Goal: Task Accomplishment & Management: Manage account settings

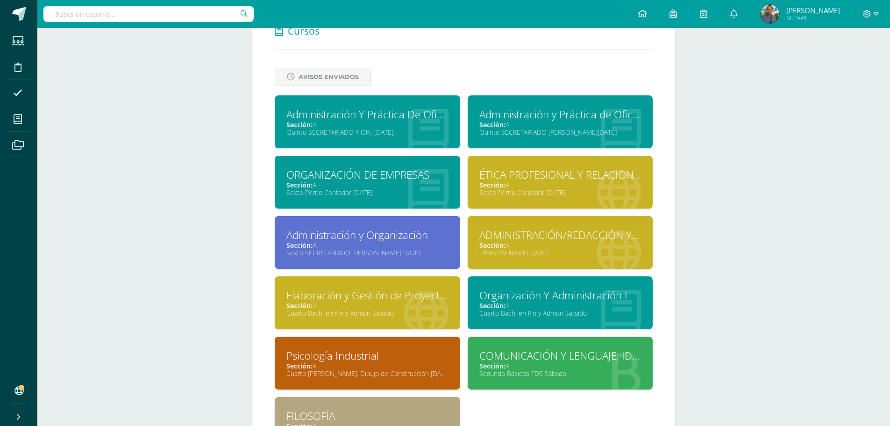
scroll to position [508, 0]
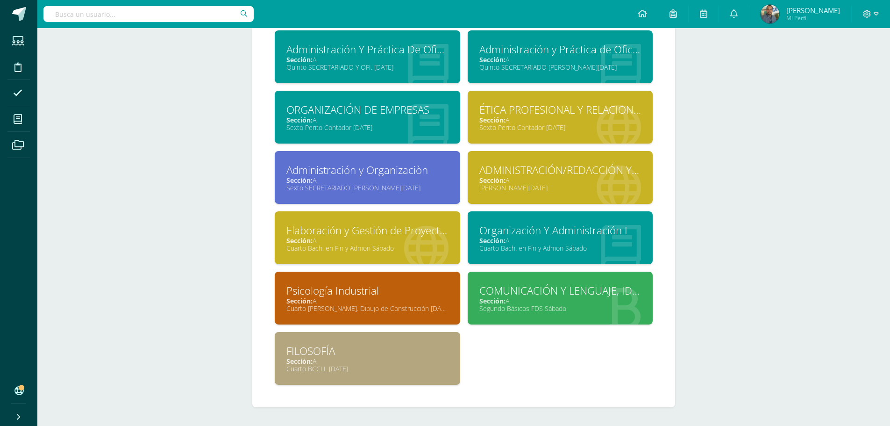
click at [551, 176] on div "ADMINISTRACIÓN/REDACCIÓN Y CORRESPONDENCIA" at bounding box center [560, 170] width 162 height 14
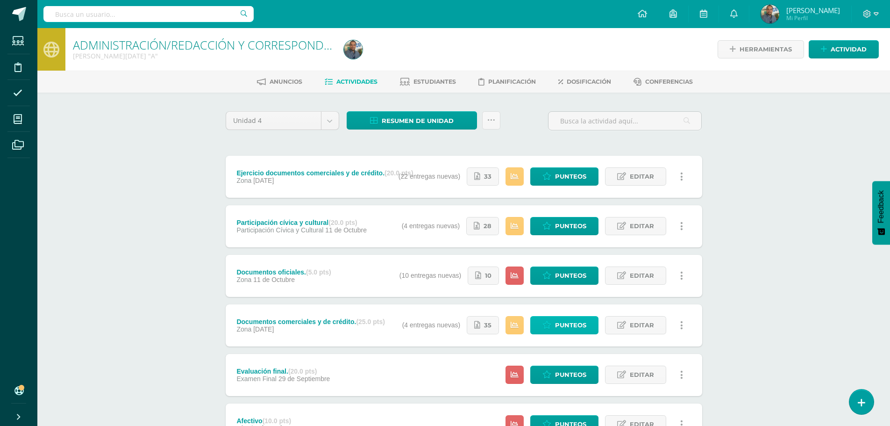
click at [550, 325] on icon at bounding box center [547, 325] width 9 height 8
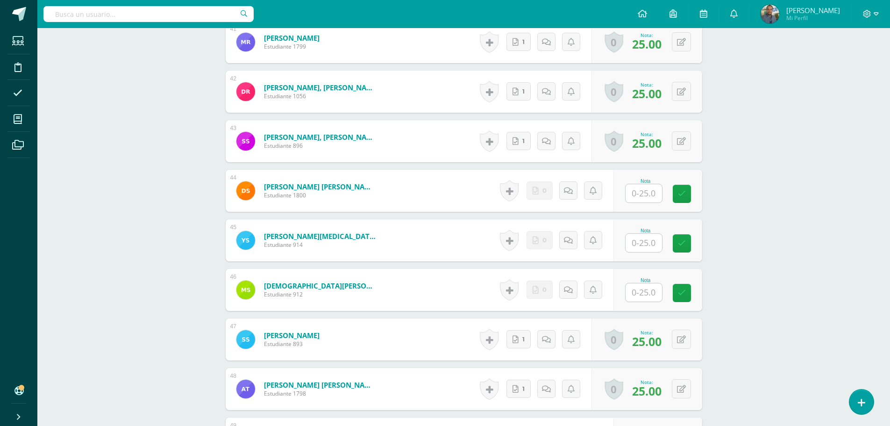
scroll to position [2295, 0]
click at [626, 240] on div "Nota" at bounding box center [658, 240] width 89 height 42
type input "25"
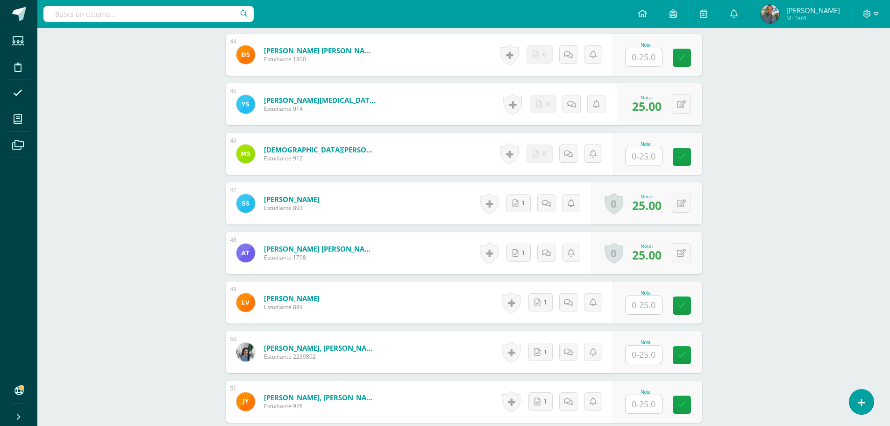
scroll to position [2524, 0]
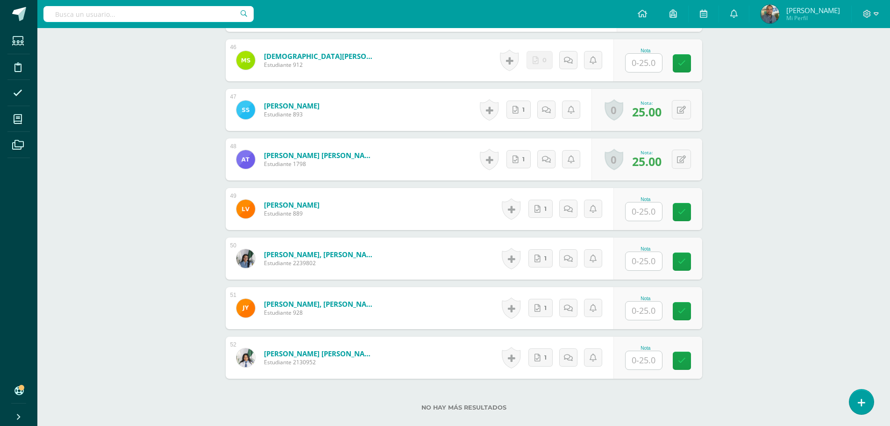
click at [650, 216] on input "text" at bounding box center [644, 211] width 36 height 18
type input "25"
click at [651, 265] on input "text" at bounding box center [644, 261] width 36 height 18
type input "25"
click at [642, 311] on input "text" at bounding box center [644, 310] width 36 height 18
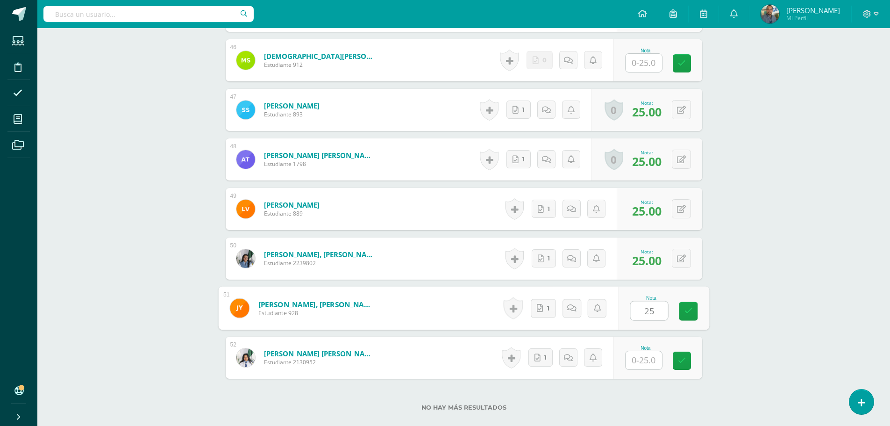
type input "25"
click at [649, 362] on input "text" at bounding box center [648, 360] width 37 height 19
type input "25"
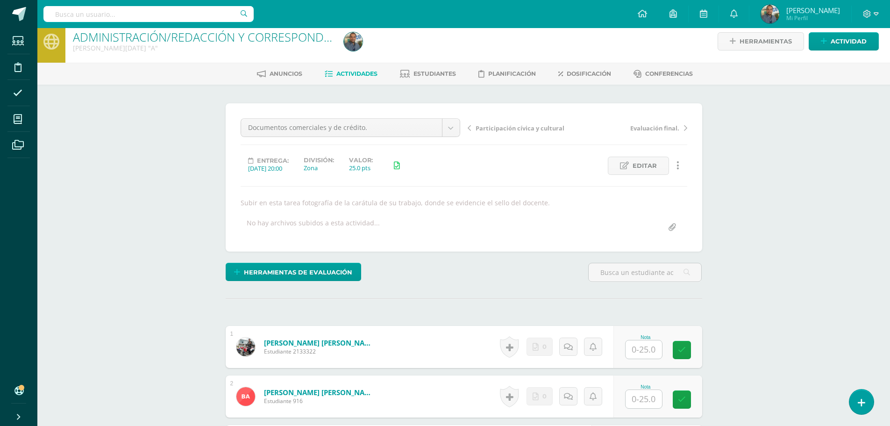
scroll to position [0, 0]
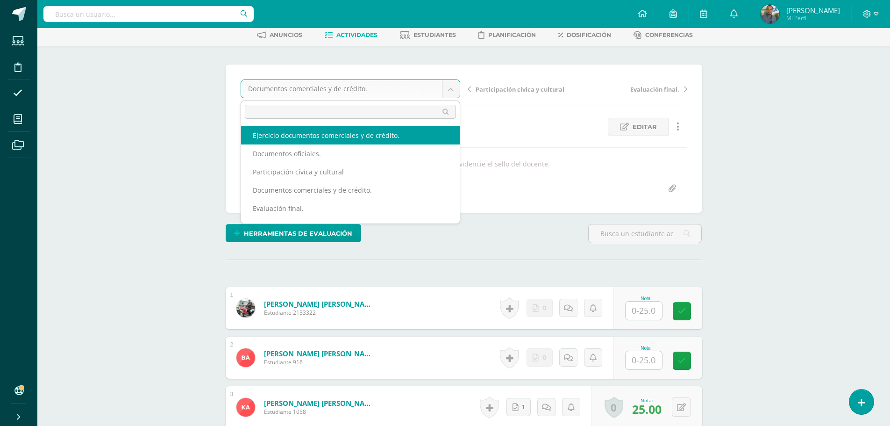
select select "/dashboard/teacher/grade-activity/84516/"
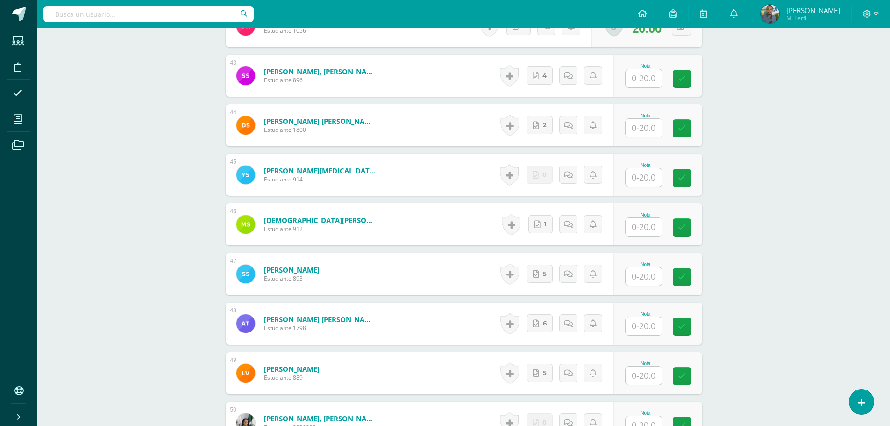
scroll to position [2360, 0]
click at [644, 179] on input "text" at bounding box center [644, 177] width 36 height 18
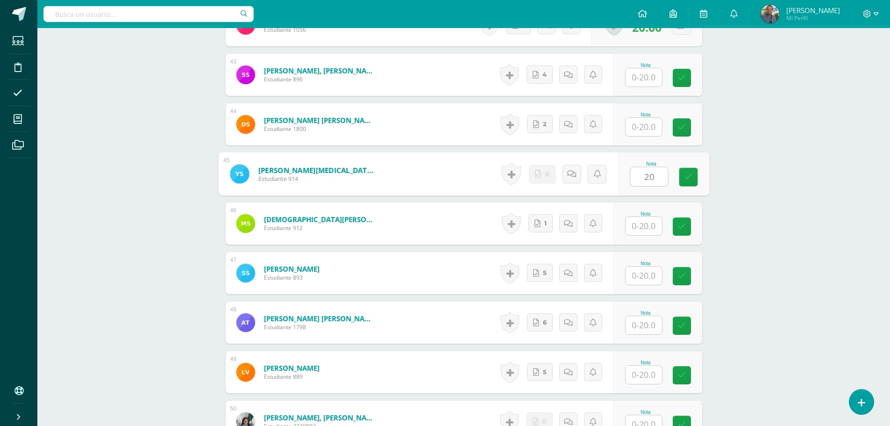
type input "20"
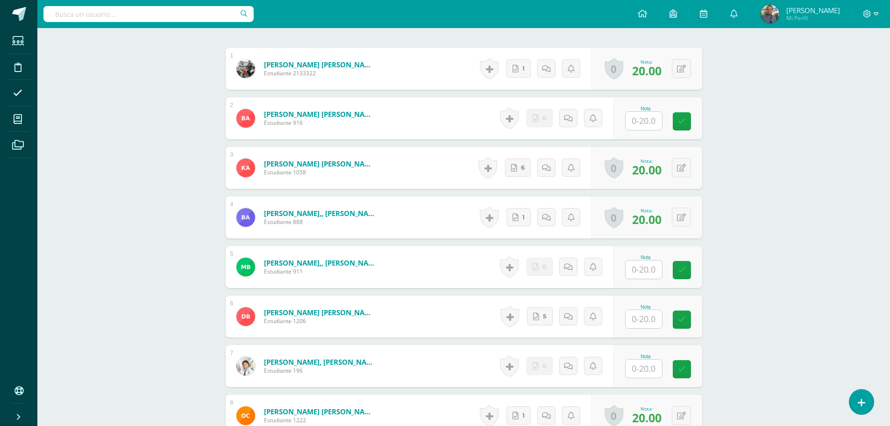
scroll to position [342, 0]
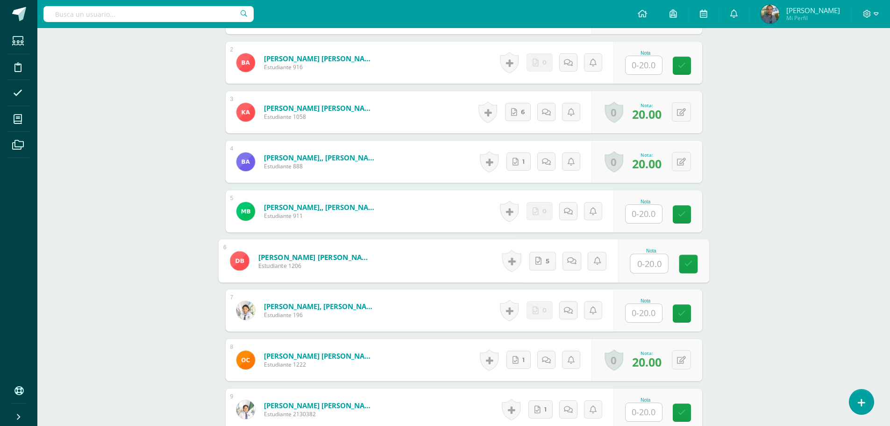
click at [650, 266] on input "text" at bounding box center [648, 263] width 37 height 19
type input "20"
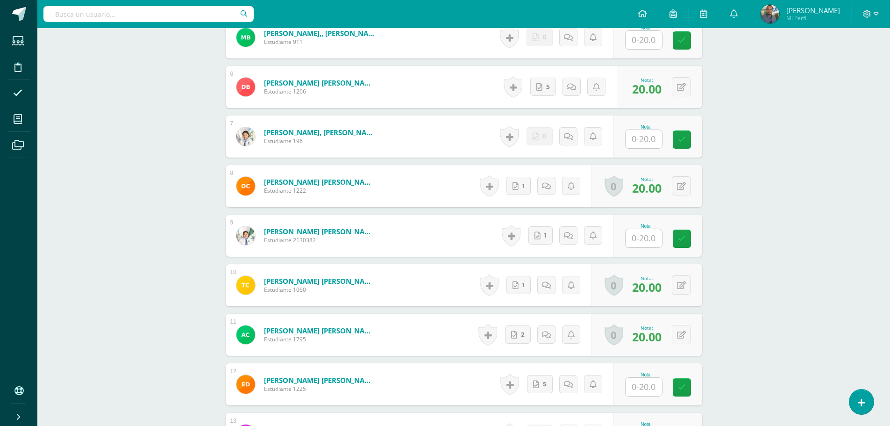
scroll to position [529, 0]
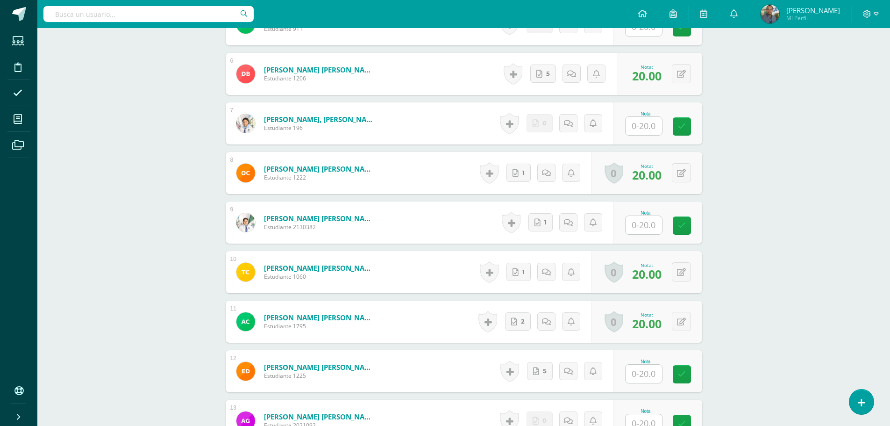
click at [644, 227] on input "text" at bounding box center [644, 225] width 36 height 18
type input "20"
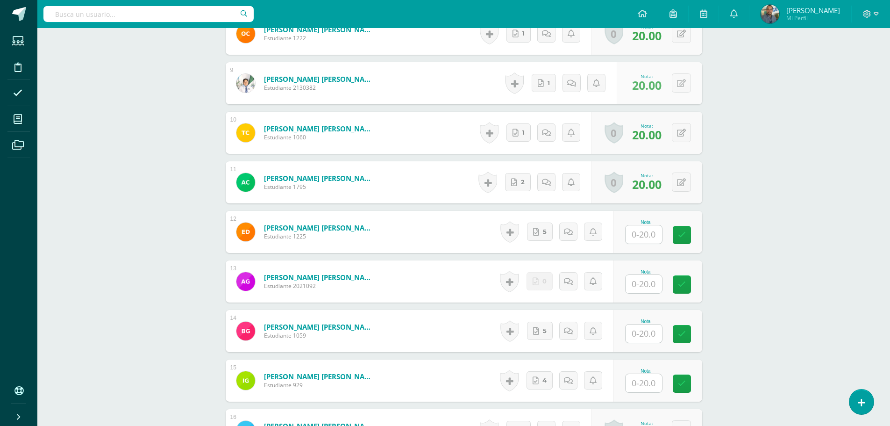
scroll to position [669, 0]
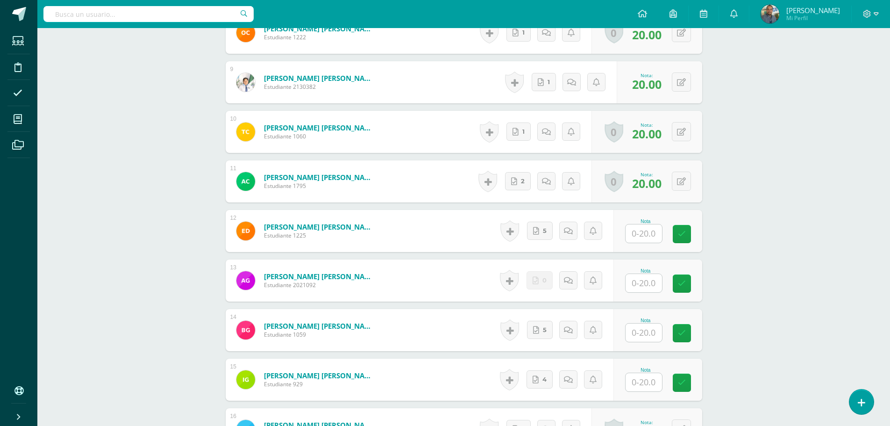
click at [650, 233] on input "text" at bounding box center [644, 233] width 36 height 18
type input "20"
click at [643, 339] on input "text" at bounding box center [644, 332] width 36 height 18
type input "20"
click at [641, 380] on input "text" at bounding box center [648, 382] width 37 height 19
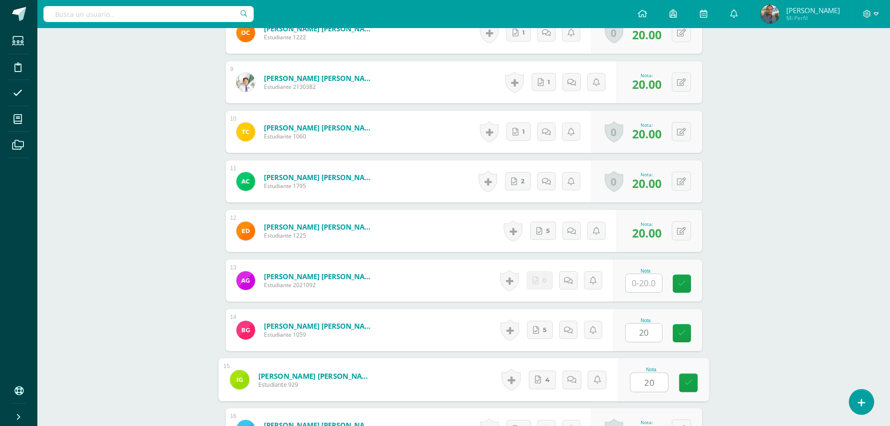
type input "20"
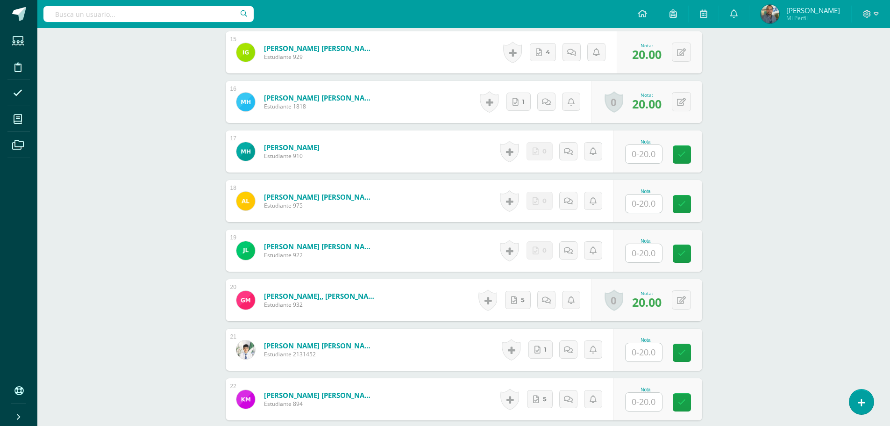
scroll to position [1043, 0]
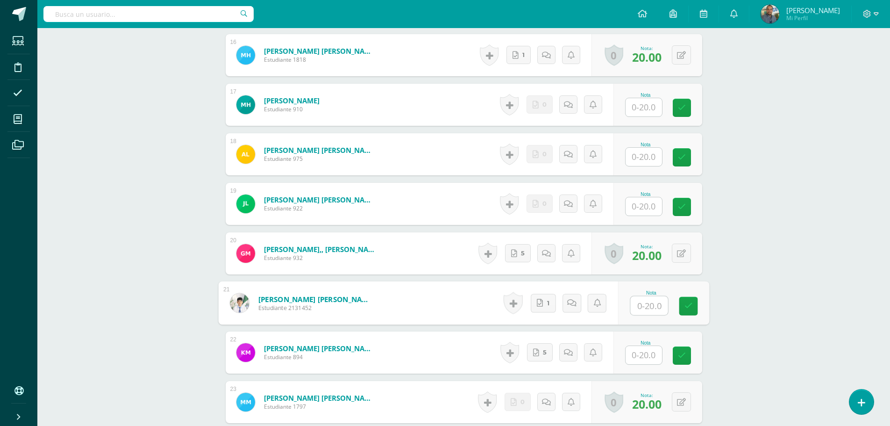
click at [644, 310] on input "text" at bounding box center [648, 305] width 37 height 19
type input "20"
click at [649, 358] on input "text" at bounding box center [648, 355] width 37 height 19
type input "20"
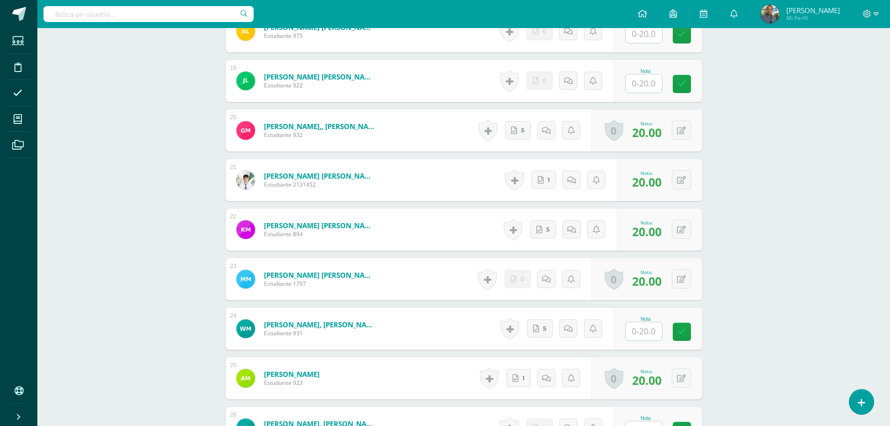
scroll to position [1230, 0]
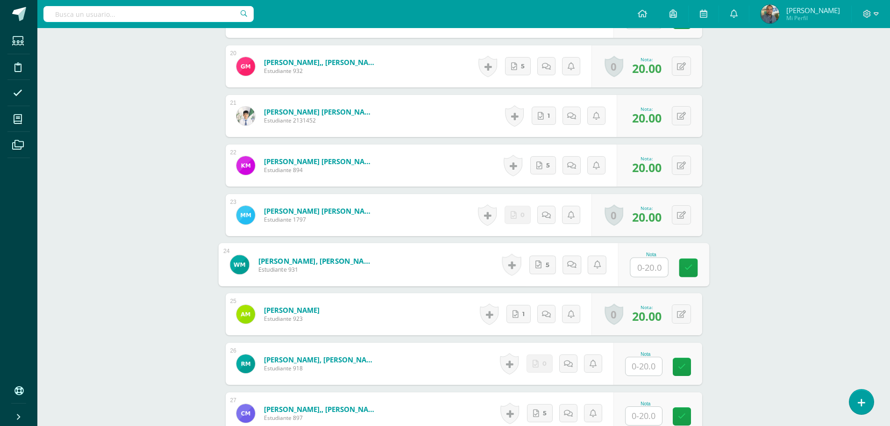
click at [643, 264] on input "text" at bounding box center [648, 267] width 37 height 19
type input "20"
click at [754, 315] on div "ADMINISTRACIÓN/REDACCIÓN Y CORRESPONDENCIA Quinto BACO Sábado "A" Herramientas …" at bounding box center [463, 288] width 853 height 2981
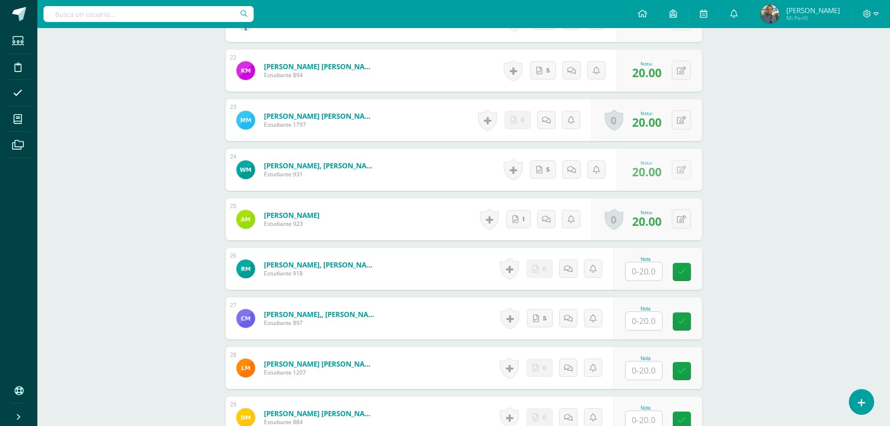
scroll to position [1370, 0]
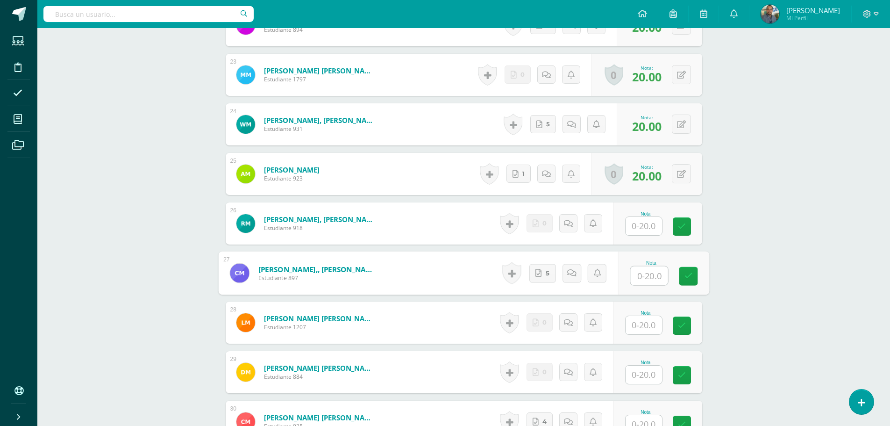
click at [642, 272] on input "text" at bounding box center [648, 275] width 37 height 19
type input "20"
click at [737, 306] on div "ADMINISTRACIÓN/REDACCIÓN Y CORRESPONDENCIA Quinto BACO Sábado "A" Herramientas …" at bounding box center [463, 148] width 853 height 2981
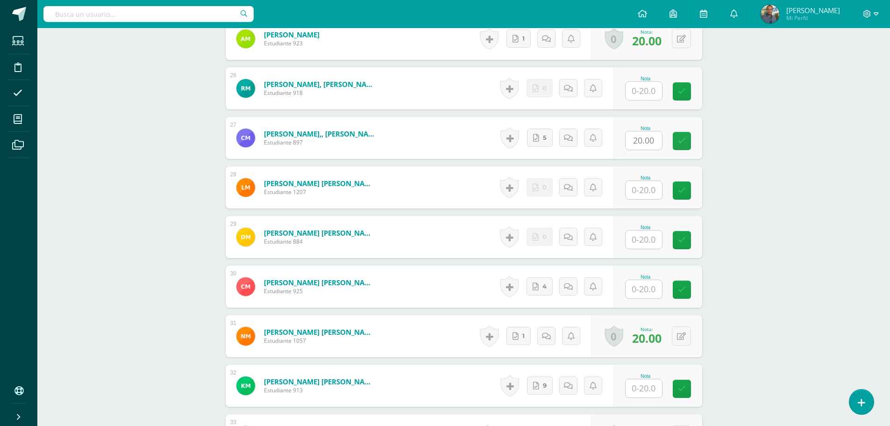
scroll to position [1510, 0]
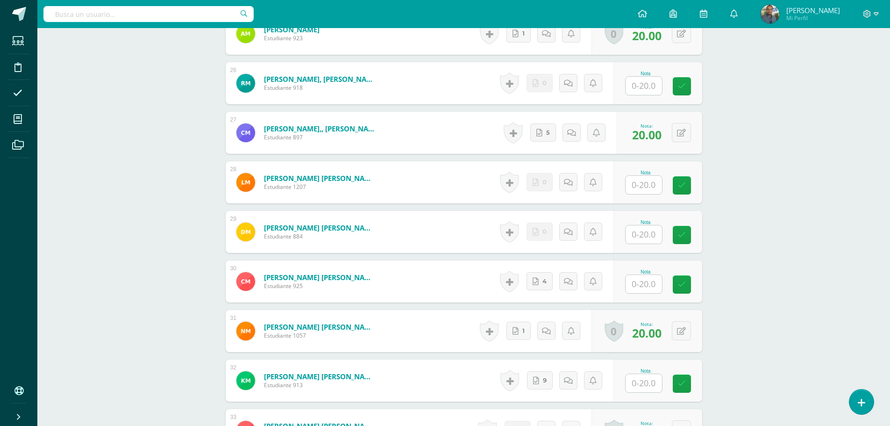
click at [641, 286] on input "text" at bounding box center [644, 284] width 36 height 18
type input "20"
click at [740, 320] on div "ADMINISTRACIÓN/REDACCIÓN Y CORRESPONDENCIA Quinto BACO Sábado "A" Herramientas …" at bounding box center [463, 8] width 853 height 2981
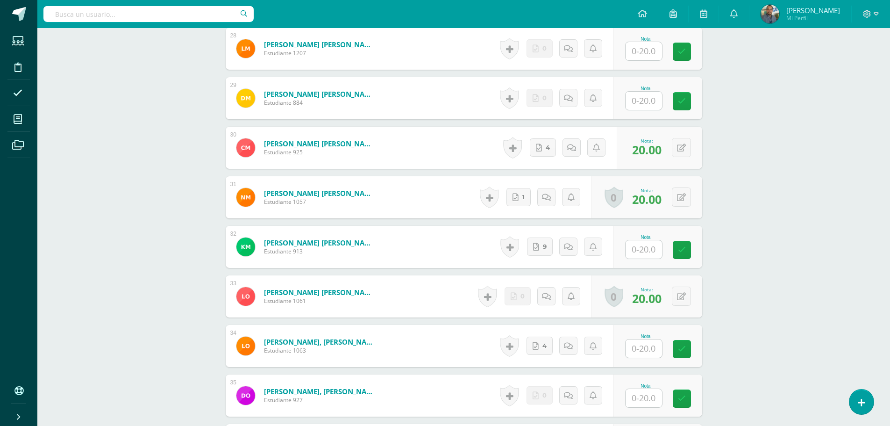
scroll to position [1650, 0]
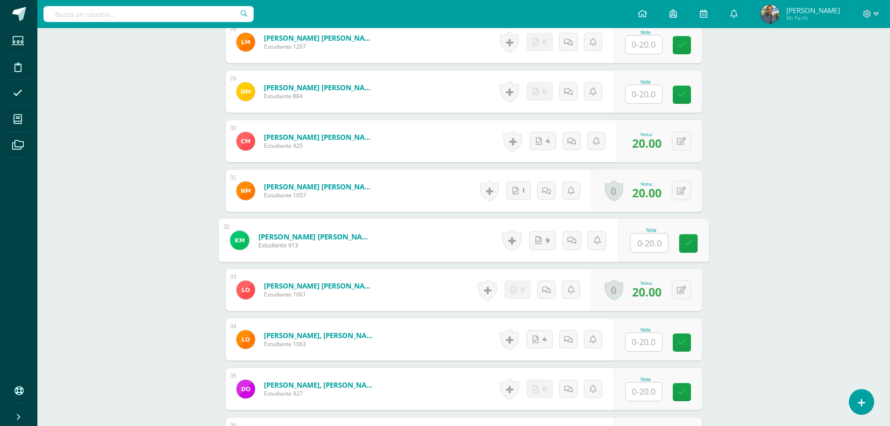
click at [644, 245] on input "text" at bounding box center [648, 243] width 37 height 19
type input "20"
click at [639, 340] on input "text" at bounding box center [644, 342] width 36 height 18
type input "20"
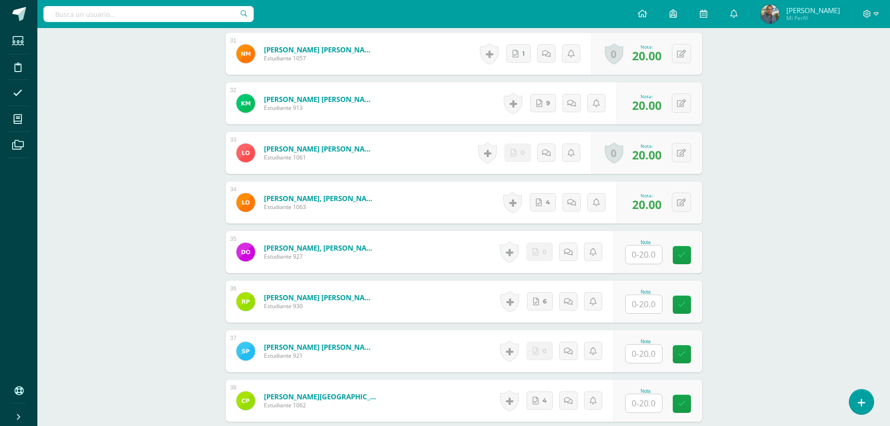
scroll to position [1790, 0]
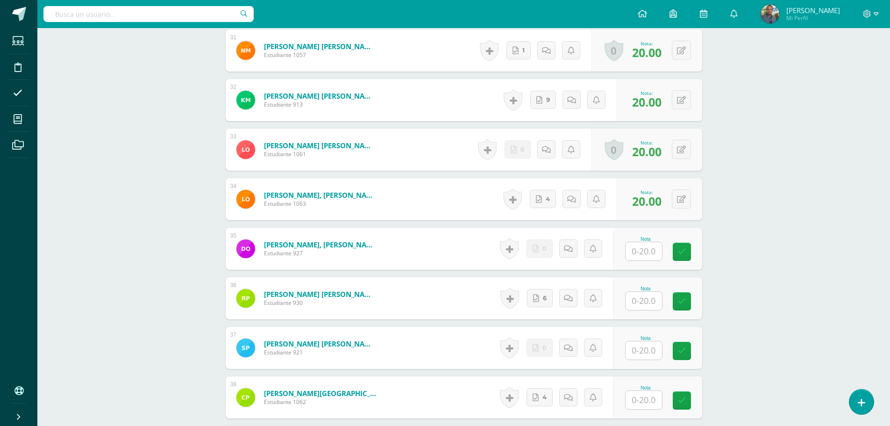
click at [651, 299] on input "text" at bounding box center [644, 301] width 36 height 18
type input "20"
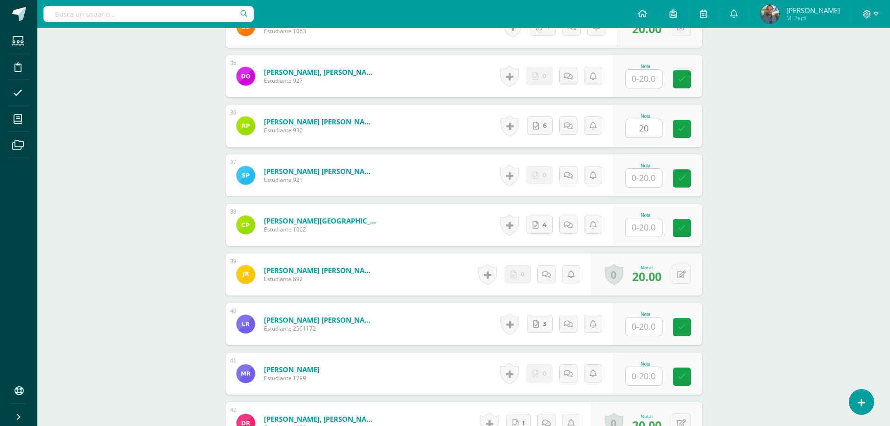
scroll to position [1977, 0]
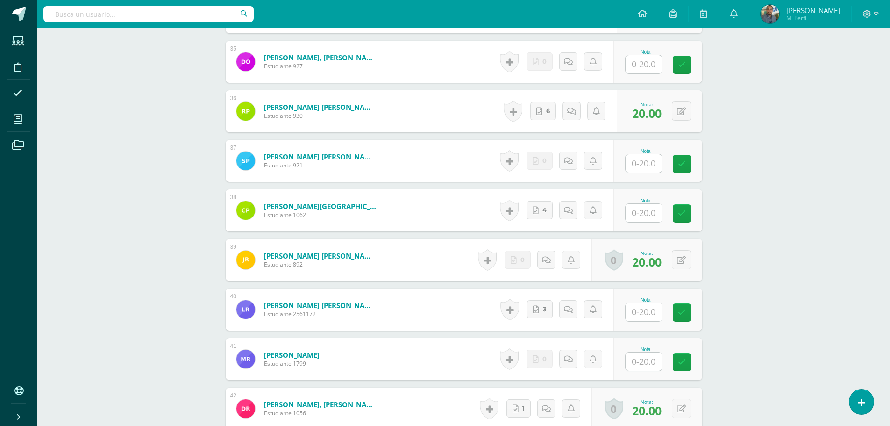
click at [637, 210] on input "text" at bounding box center [644, 213] width 36 height 18
type input "20"
click at [651, 306] on input "text" at bounding box center [644, 312] width 36 height 18
type input "20"
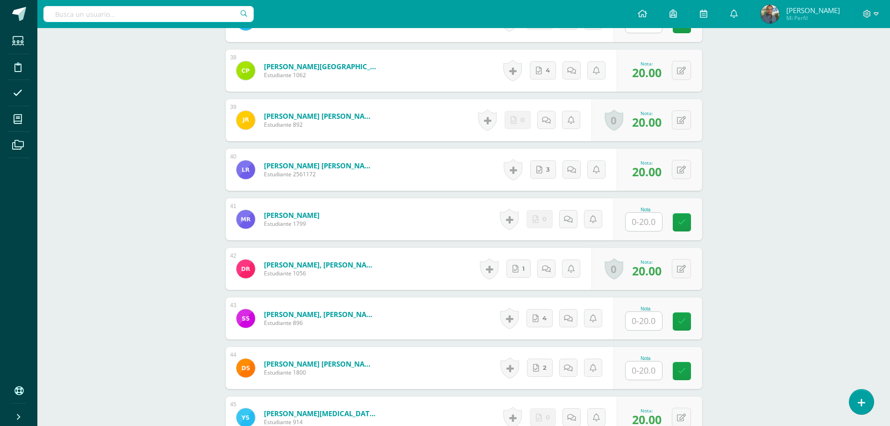
scroll to position [2211, 0]
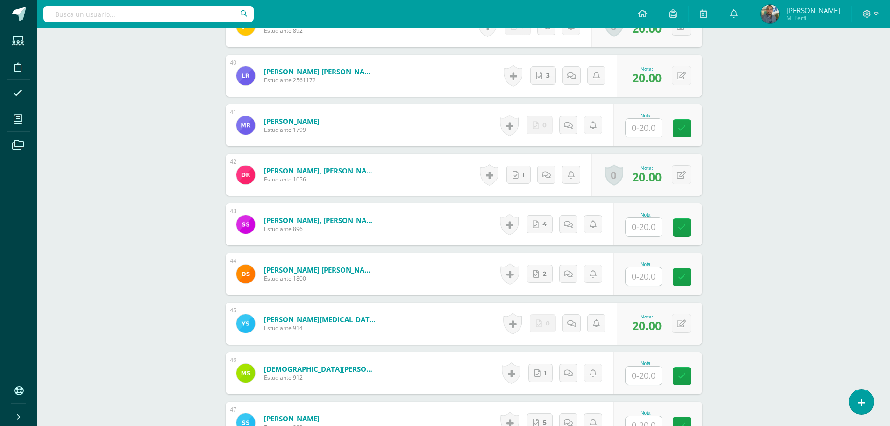
click at [634, 228] on input "text" at bounding box center [644, 227] width 36 height 18
type input "20"
click at [644, 280] on input "text" at bounding box center [644, 276] width 36 height 18
type input "20"
click at [647, 377] on input "text" at bounding box center [648, 375] width 37 height 19
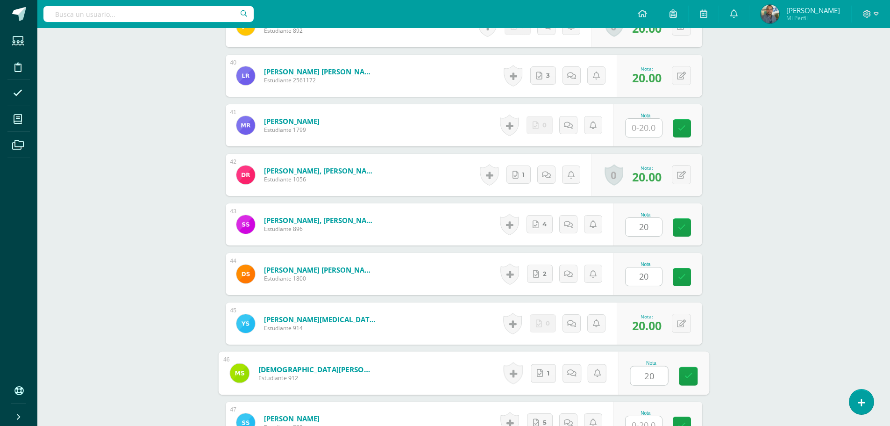
type input "20"
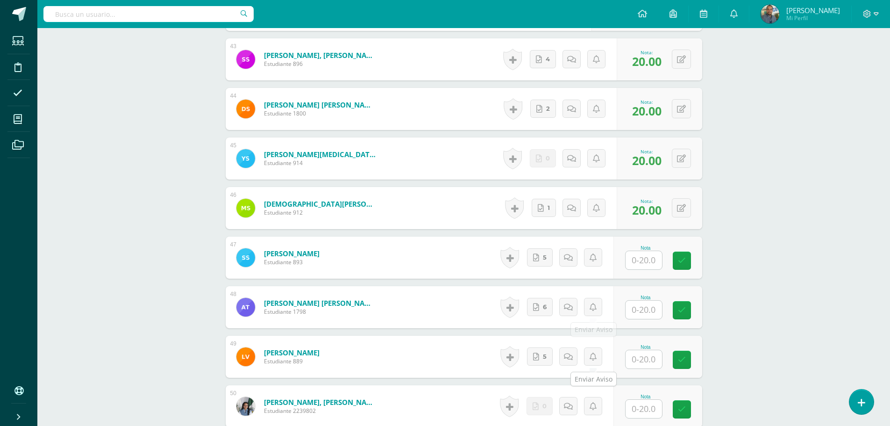
scroll to position [2398, 0]
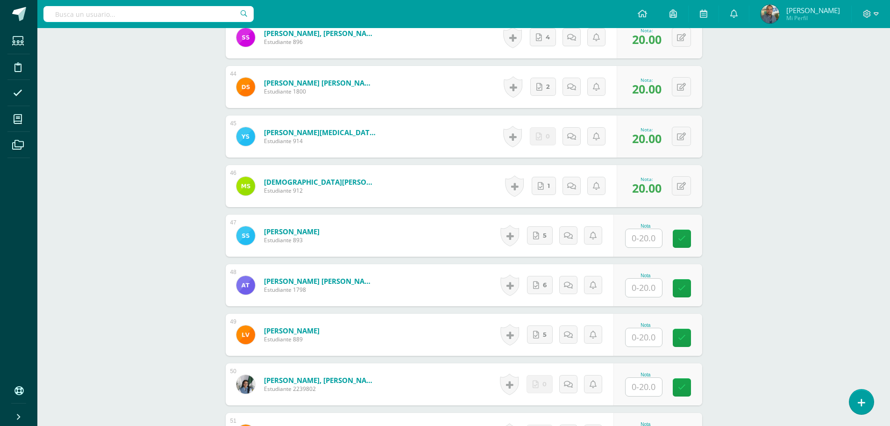
click at [639, 236] on input "text" at bounding box center [644, 238] width 36 height 18
type input "20"
click at [644, 287] on input "text" at bounding box center [644, 288] width 36 height 18
type input "20"
click at [640, 345] on input "text" at bounding box center [644, 337] width 36 height 18
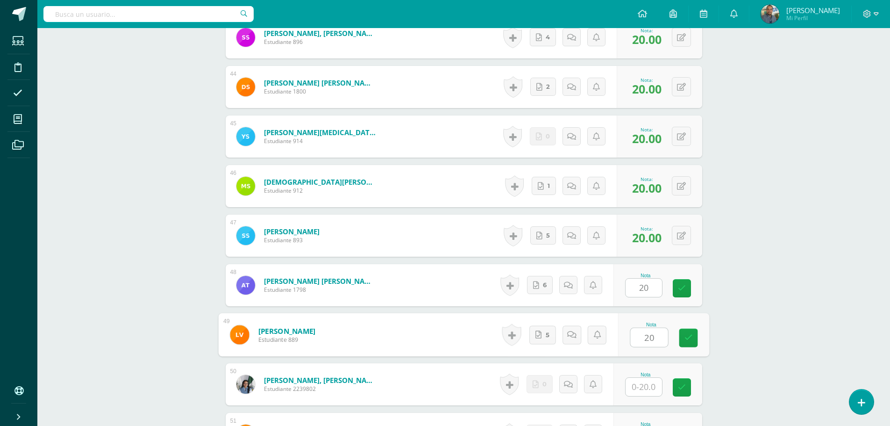
type input "20"
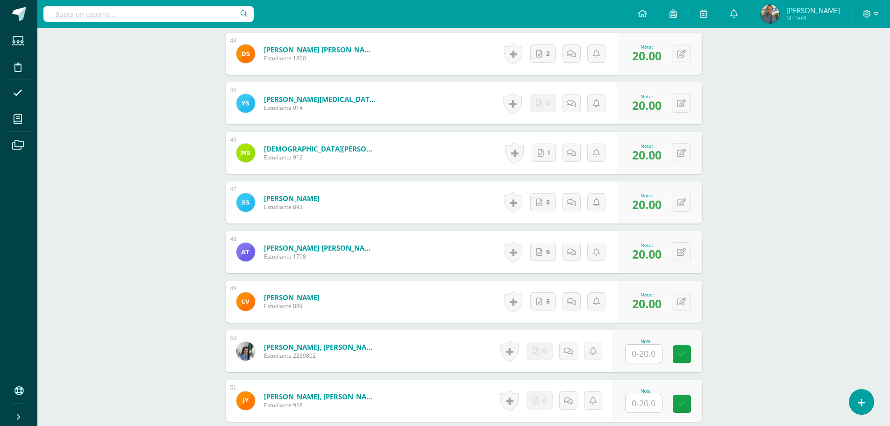
scroll to position [2538, 0]
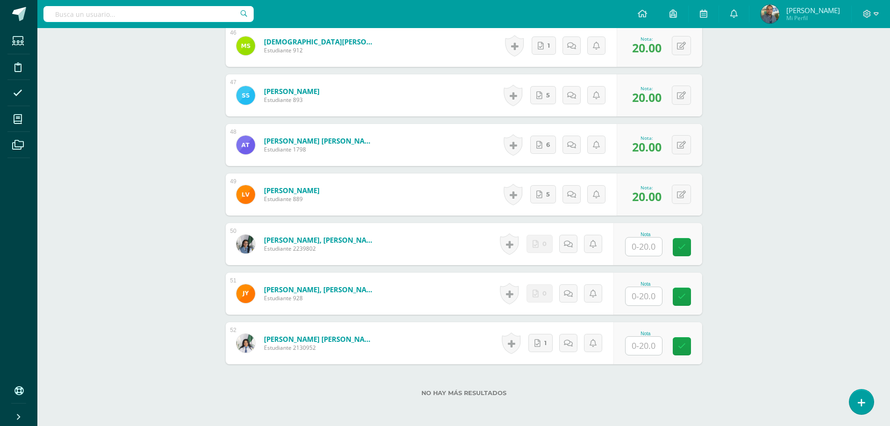
click at [647, 348] on input "text" at bounding box center [644, 345] width 36 height 18
type input "20"
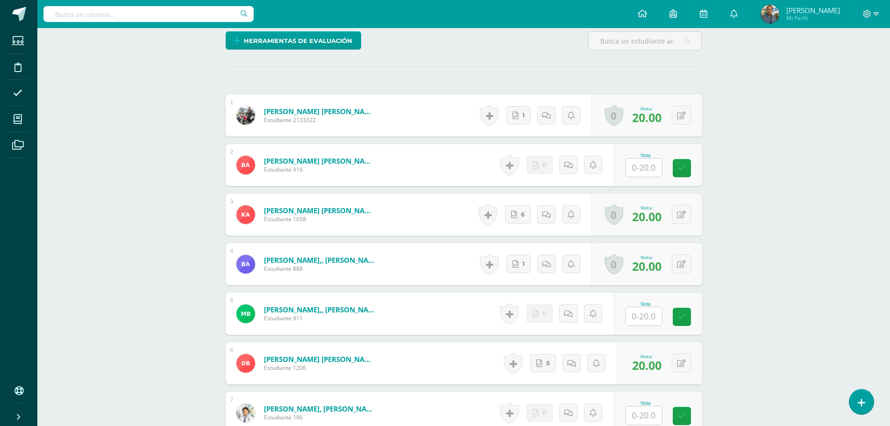
scroll to position [0, 0]
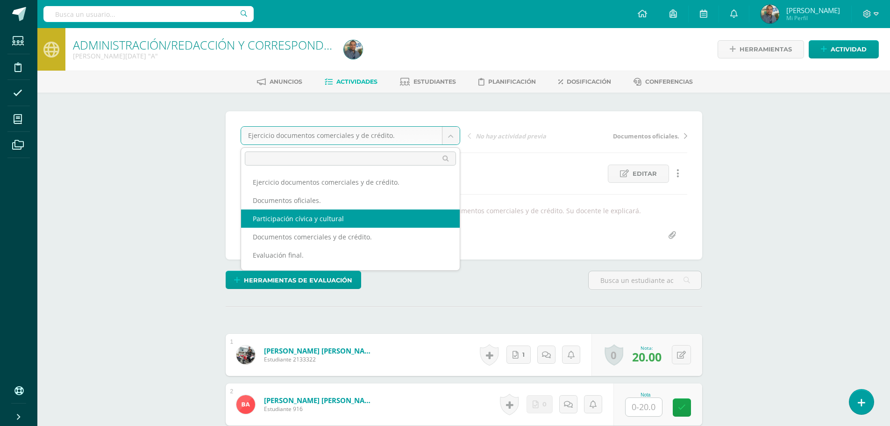
select select "/dashboard/teacher/grade-activity/84519/"
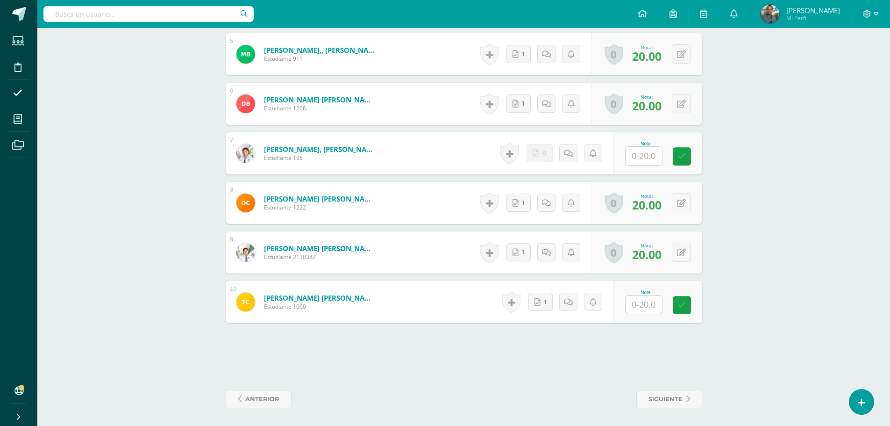
scroll to position [515, 0]
click at [642, 301] on input "text" at bounding box center [644, 303] width 36 height 18
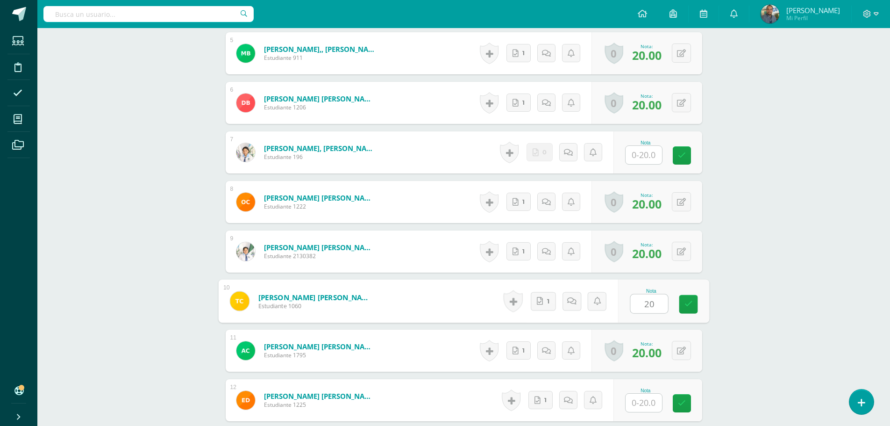
type input "20"
click at [773, 287] on div "ADMINISTRACIÓN/REDACCIÓN Y CORRESPONDENCIA Quinto BACO Sábado "A" Herramientas …" at bounding box center [463, 217] width 853 height 1408
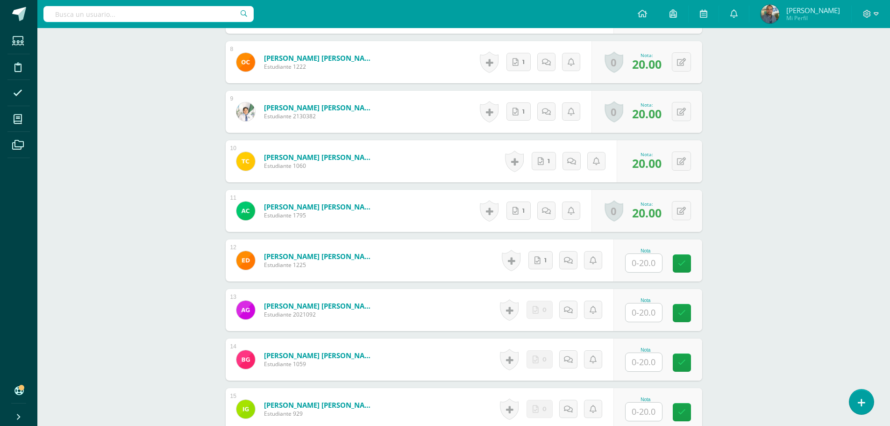
scroll to position [656, 0]
click at [652, 266] on input "text" at bounding box center [644, 262] width 36 height 18
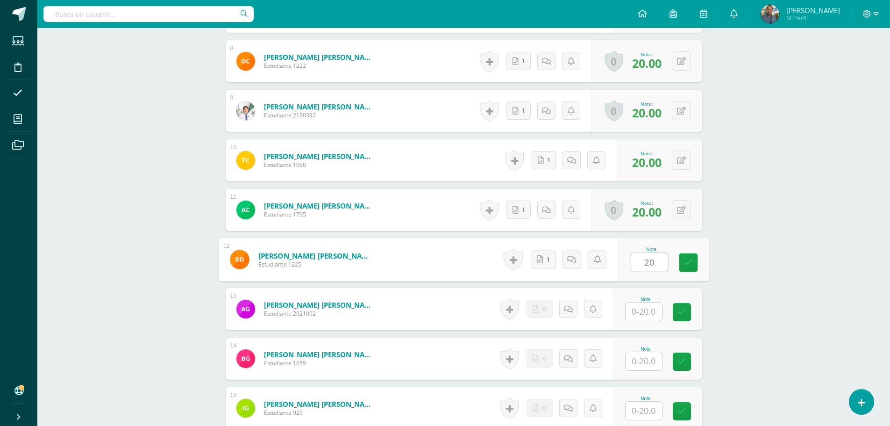
type input "20"
click at [772, 297] on div "ADMINISTRACIÓN/REDACCIÓN Y CORRESPONDENCIA Quinto BACO Sábado "A" Herramientas …" at bounding box center [463, 76] width 853 height 1408
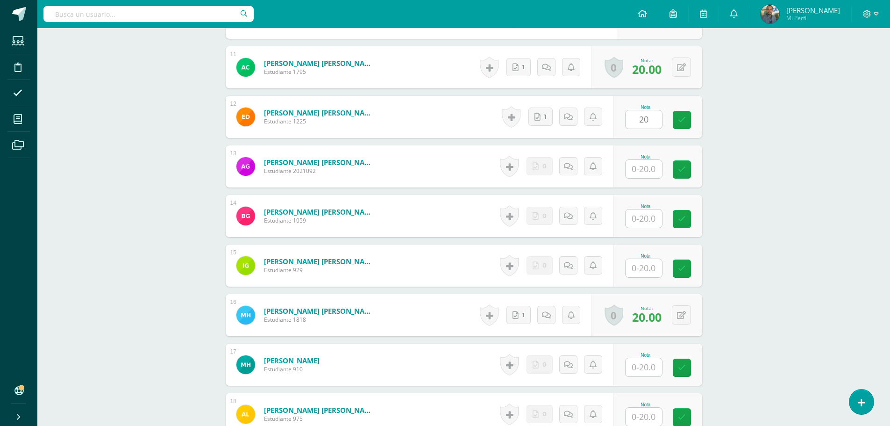
scroll to position [843, 0]
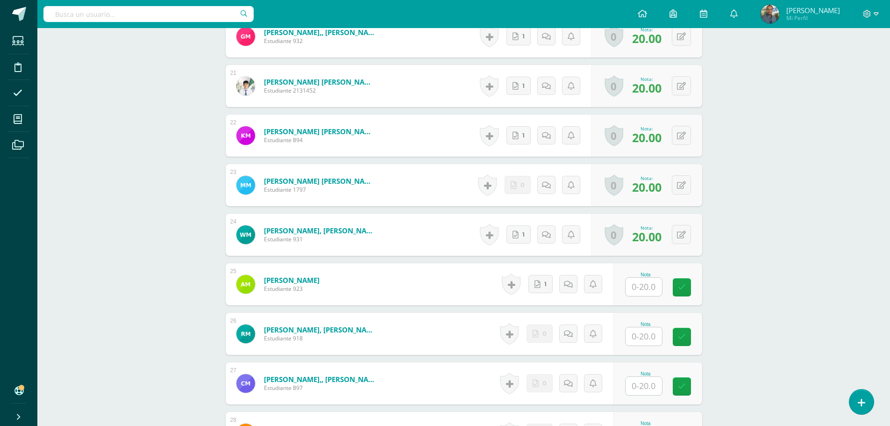
scroll to position [1291, 0]
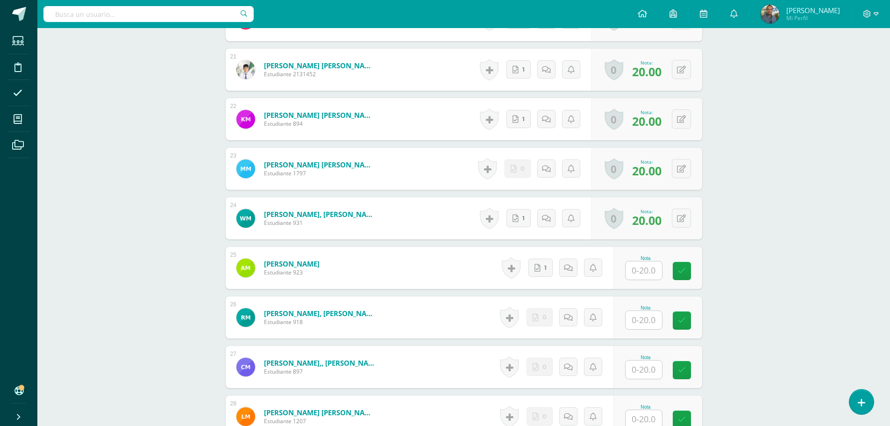
drag, startPoint x: 646, startPoint y: 273, endPoint x: 651, endPoint y: 273, distance: 5.2
click at [645, 273] on input "text" at bounding box center [644, 270] width 36 height 18
type input "20"
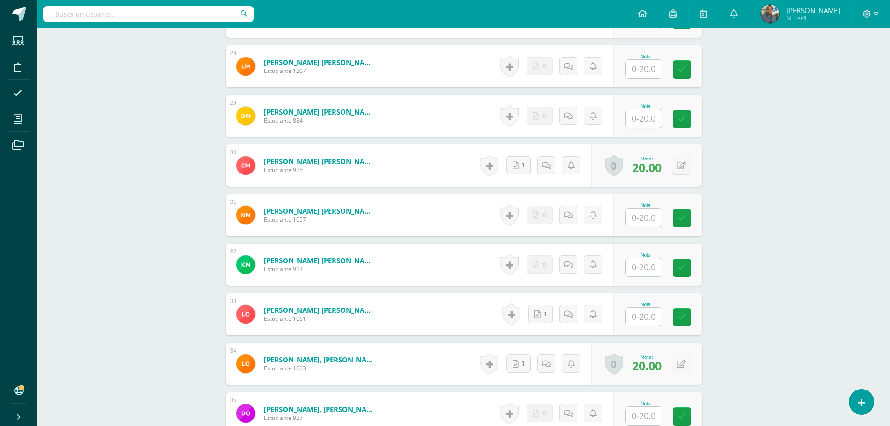
scroll to position [1665, 0]
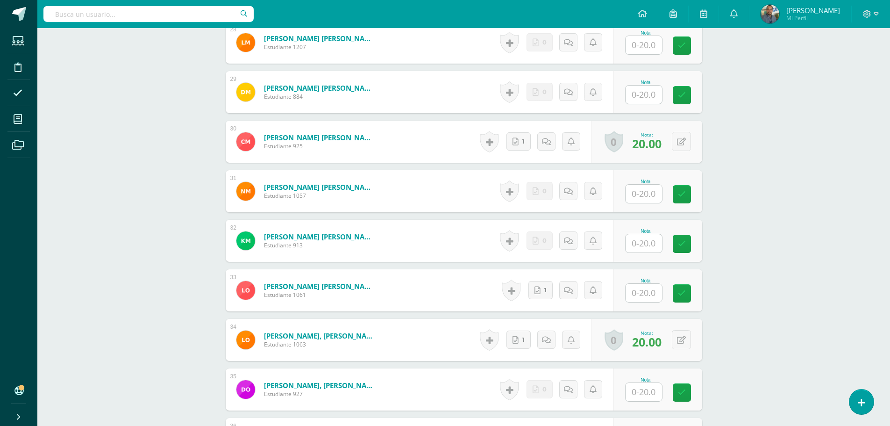
click at [646, 291] on input "text" at bounding box center [644, 293] width 36 height 18
type input "20"
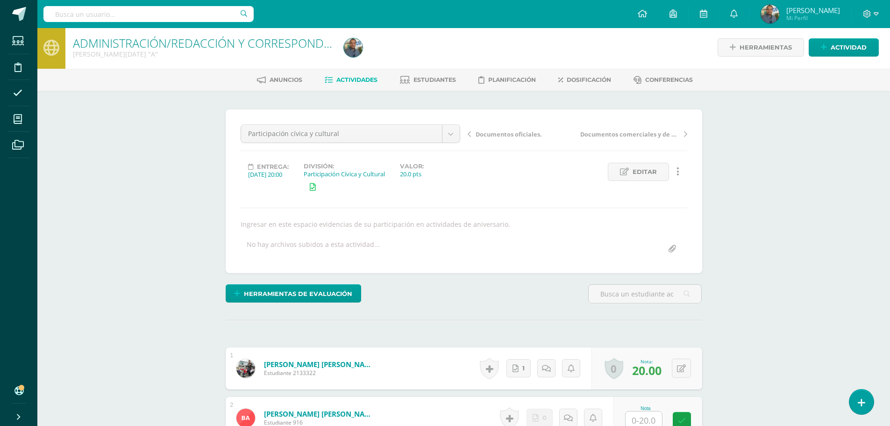
scroll to position [0, 0]
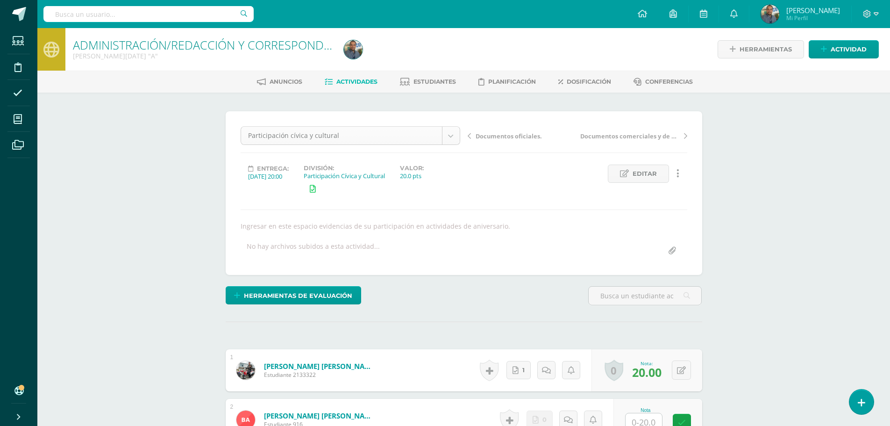
click at [333, 147] on div "Participación cívica y cultural Ejercicio documentos comerciales y de crédito. …" at bounding box center [350, 139] width 227 height 26
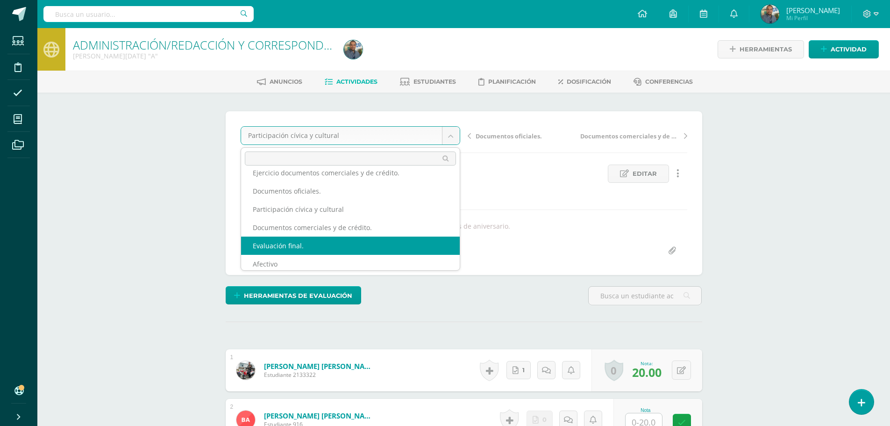
scroll to position [16, 0]
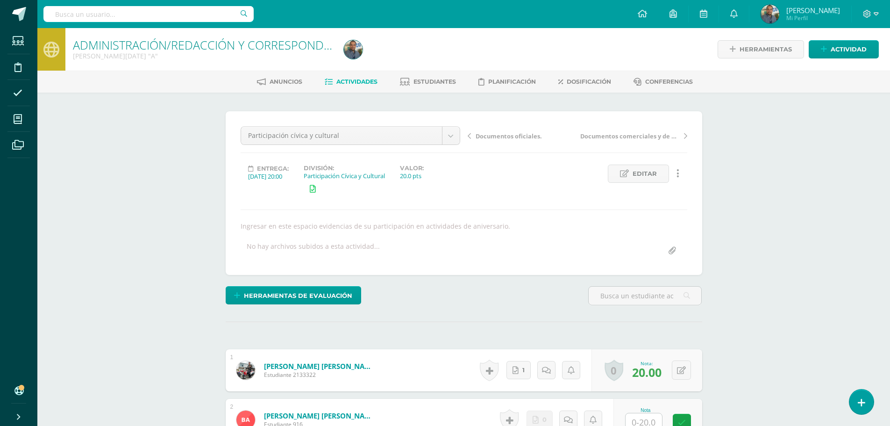
click at [837, 17] on span "Mi Perfil" at bounding box center [814, 18] width 54 height 8
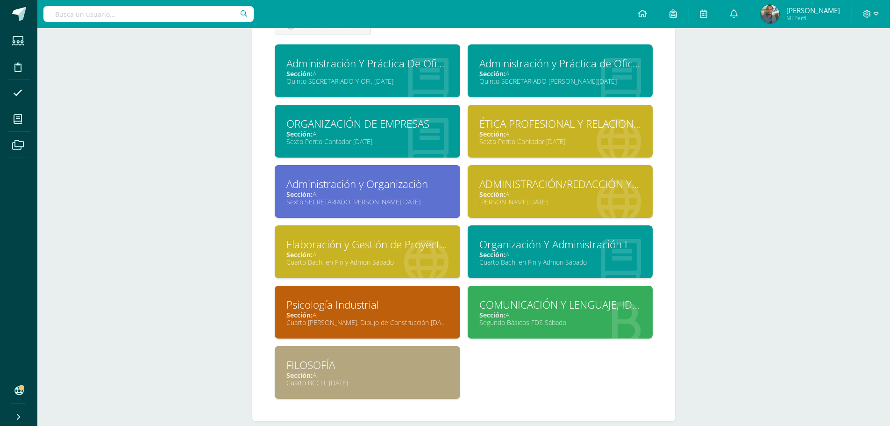
scroll to position [508, 0]
